Goal: Transaction & Acquisition: Obtain resource

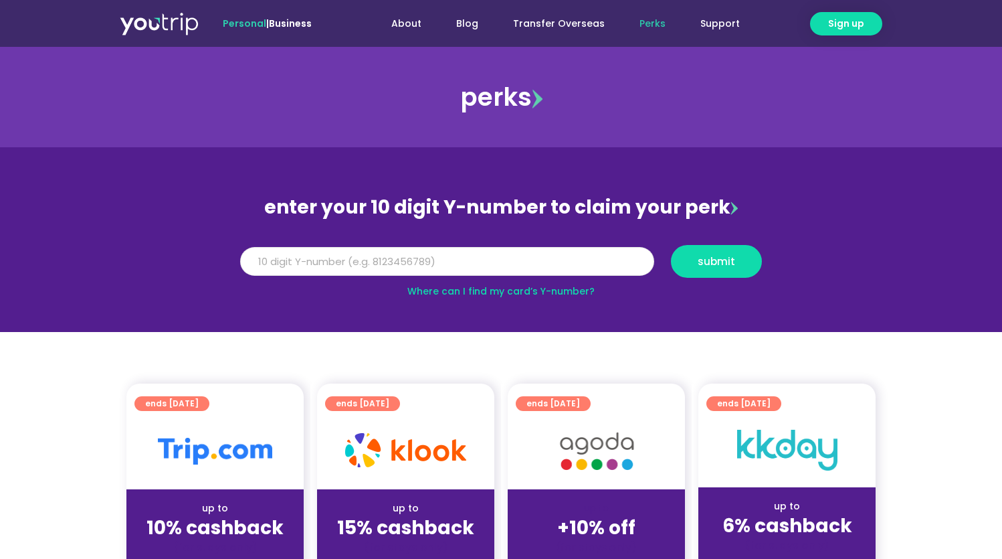
click at [400, 266] on input "Y Number" at bounding box center [447, 261] width 414 height 29
click at [668, 254] on div "submit" at bounding box center [717, 261] width 108 height 33
click at [690, 259] on span "submit" at bounding box center [716, 261] width 68 height 10
type input "5"
type input "8182897943"
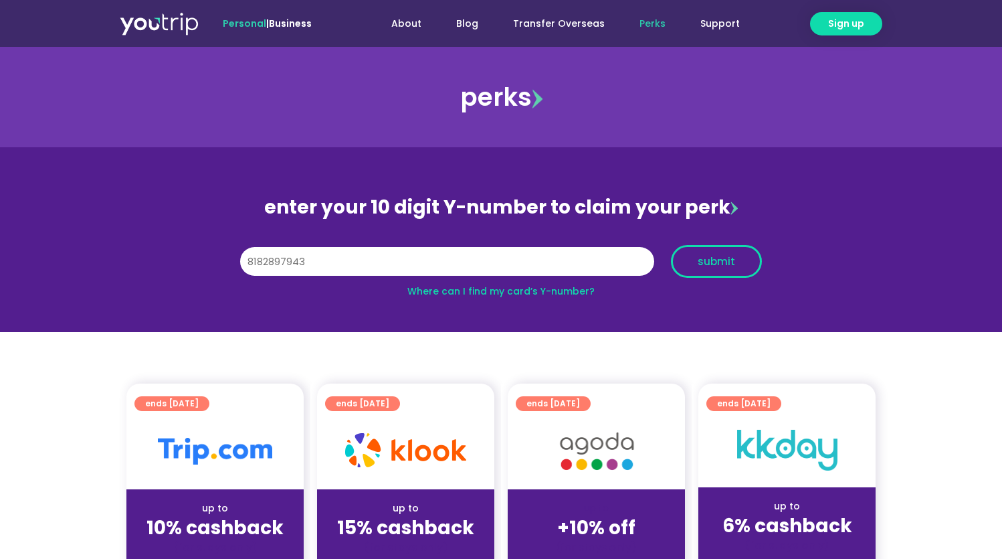
click at [703, 260] on span "submit" at bounding box center [716, 261] width 37 height 10
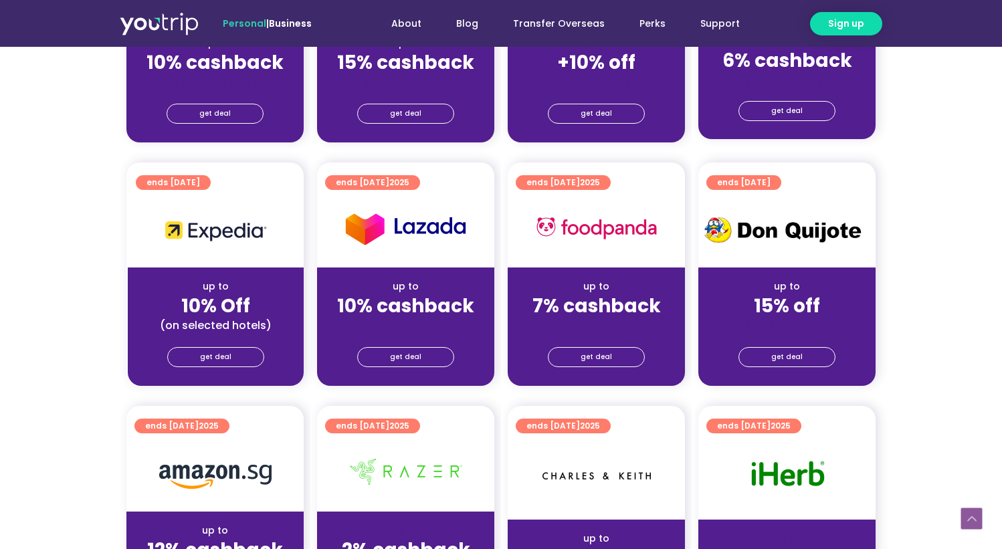
scroll to position [343, 0]
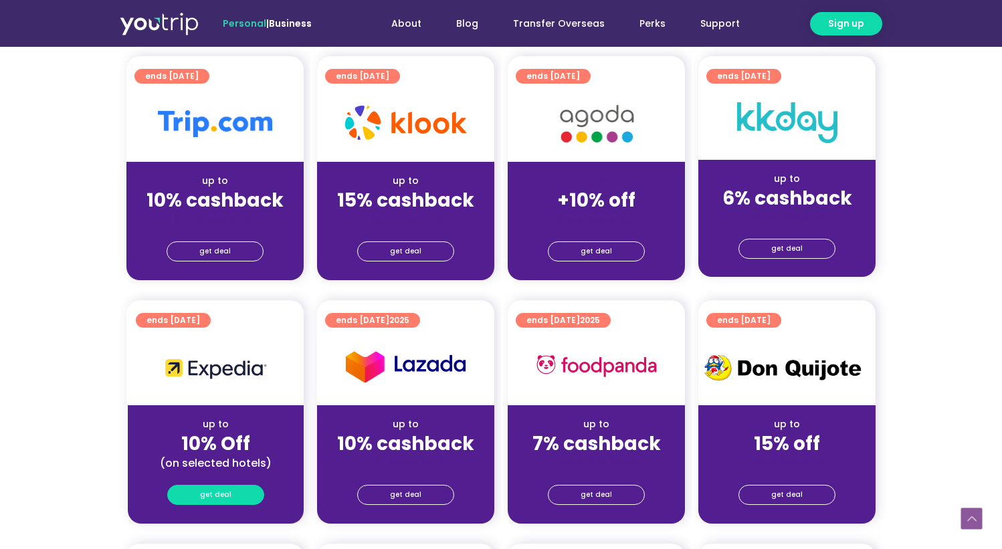
click at [227, 498] on span "get deal" at bounding box center [215, 495] width 31 height 19
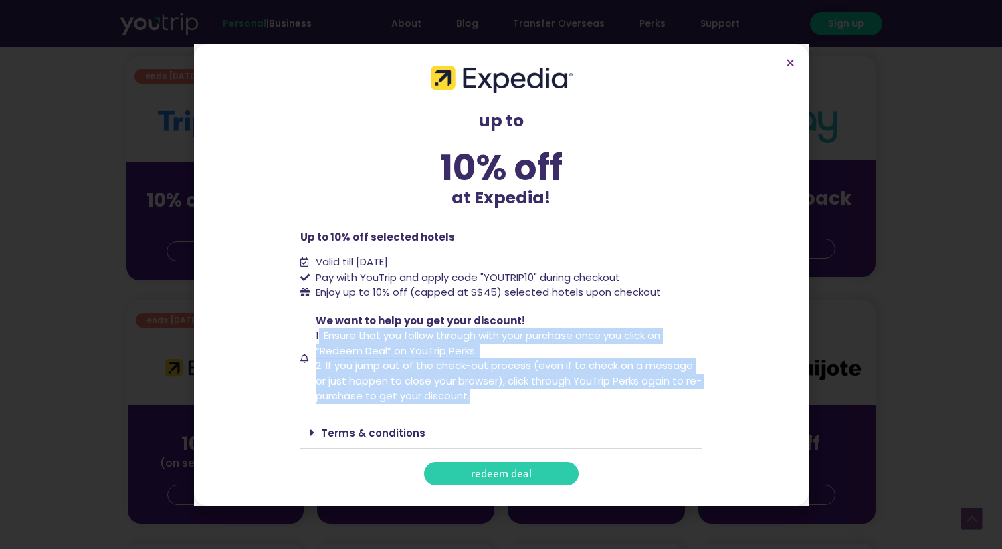
drag, startPoint x: 317, startPoint y: 339, endPoint x: 579, endPoint y: 389, distance: 266.4
click at [579, 389] on span "We want to help you get your discount! 1. Ensure that you follow through with y…" at bounding box center [507, 359] width 390 height 90
click at [525, 396] on span "We want to help you get your discount! 1. Ensure that you follow through with y…" at bounding box center [507, 359] width 390 height 90
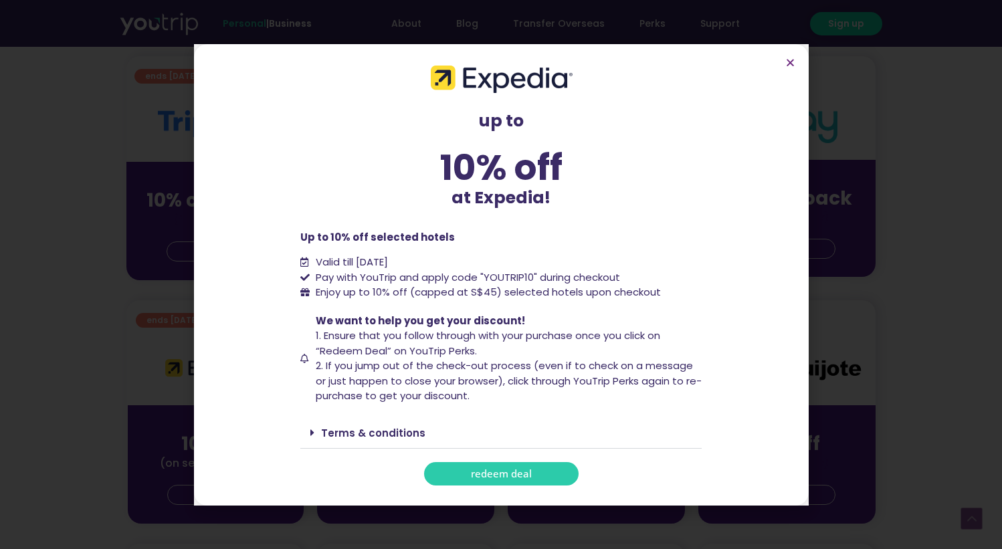
click at [567, 466] on link "redeem deal" at bounding box center [501, 473] width 155 height 23
